Goal: Task Accomplishment & Management: Manage account settings

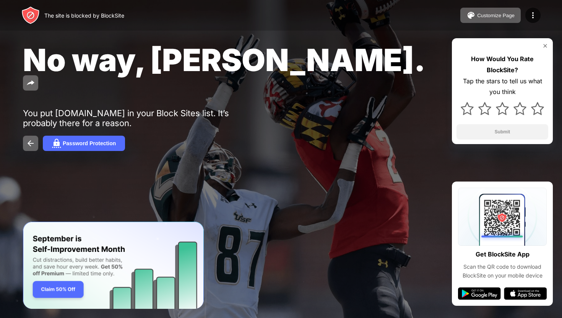
click at [407, 1] on div "The site is blocked by BlockSite Customize Page Edit Block List Redirect Custom…" at bounding box center [281, 15] width 562 height 31
